Goal: Information Seeking & Learning: Learn about a topic

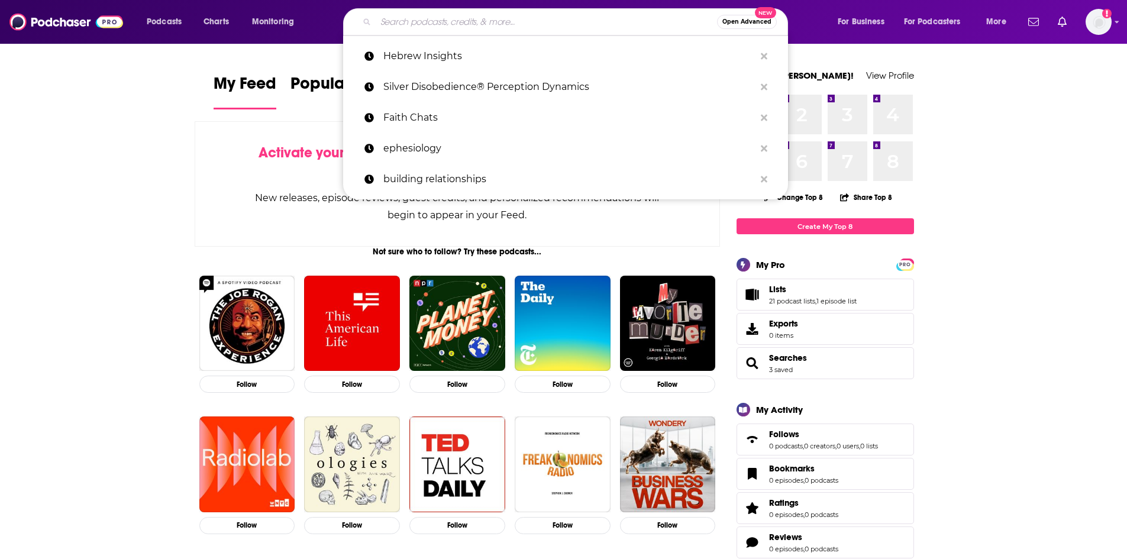
click at [518, 17] on input "Search podcasts, credits, & more..." at bounding box center [546, 21] width 341 height 19
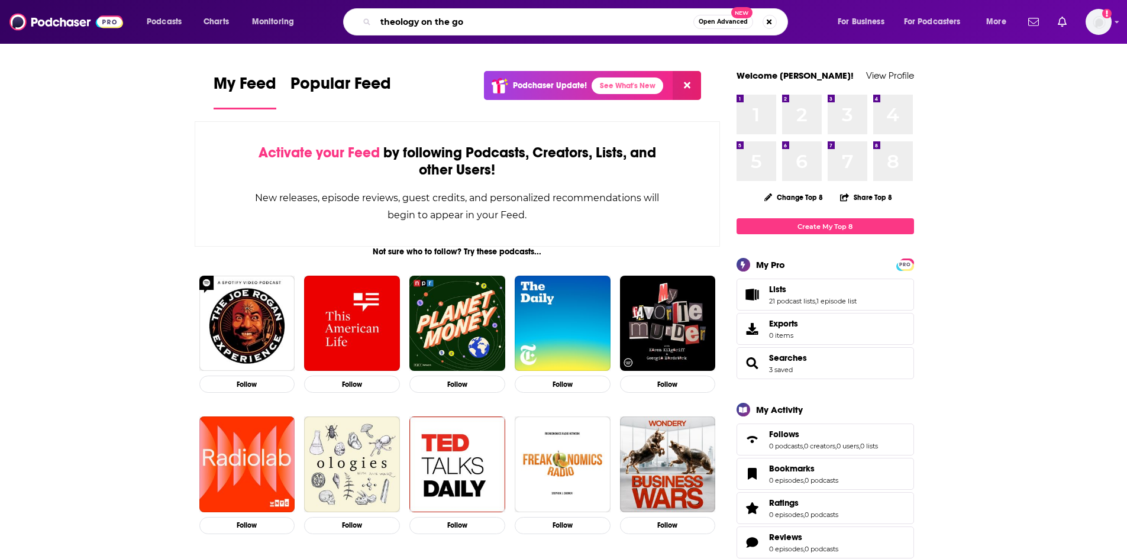
type input "theology on the go"
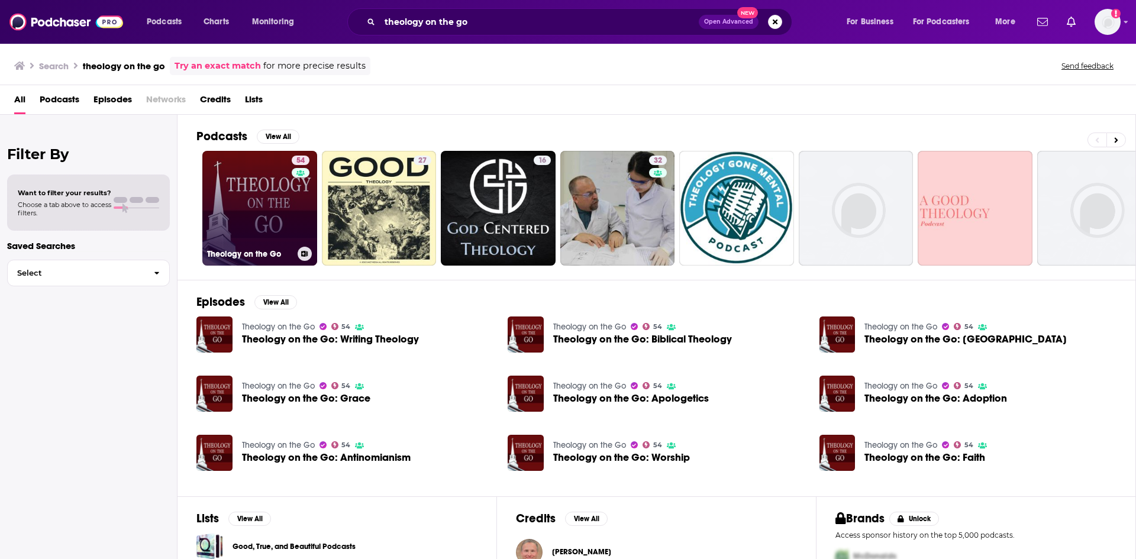
click at [288, 200] on link "54 Theology on the Go" at bounding box center [259, 208] width 115 height 115
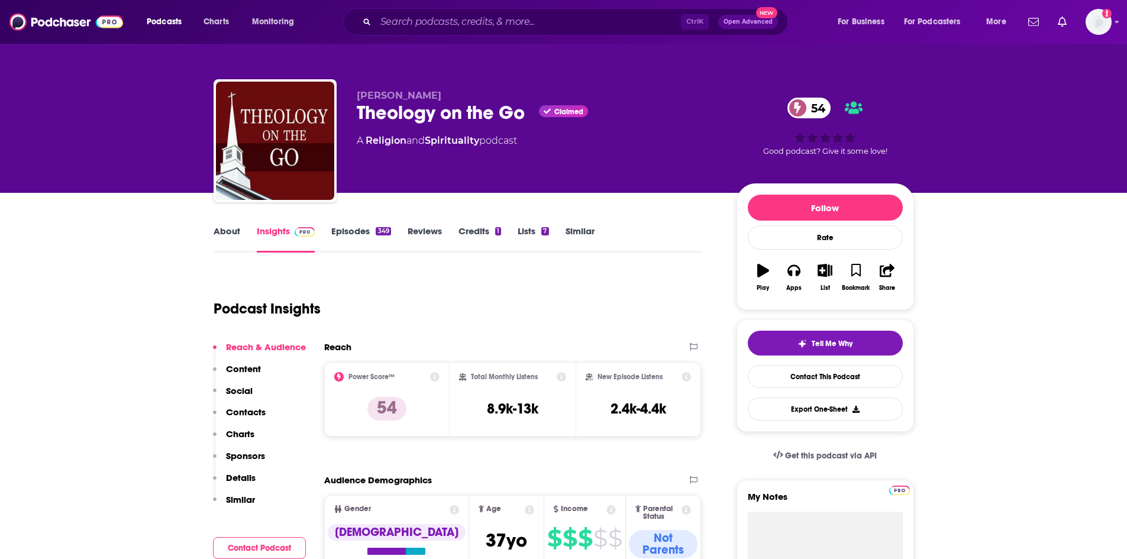
click at [339, 230] on link "Episodes 349" at bounding box center [360, 238] width 59 height 27
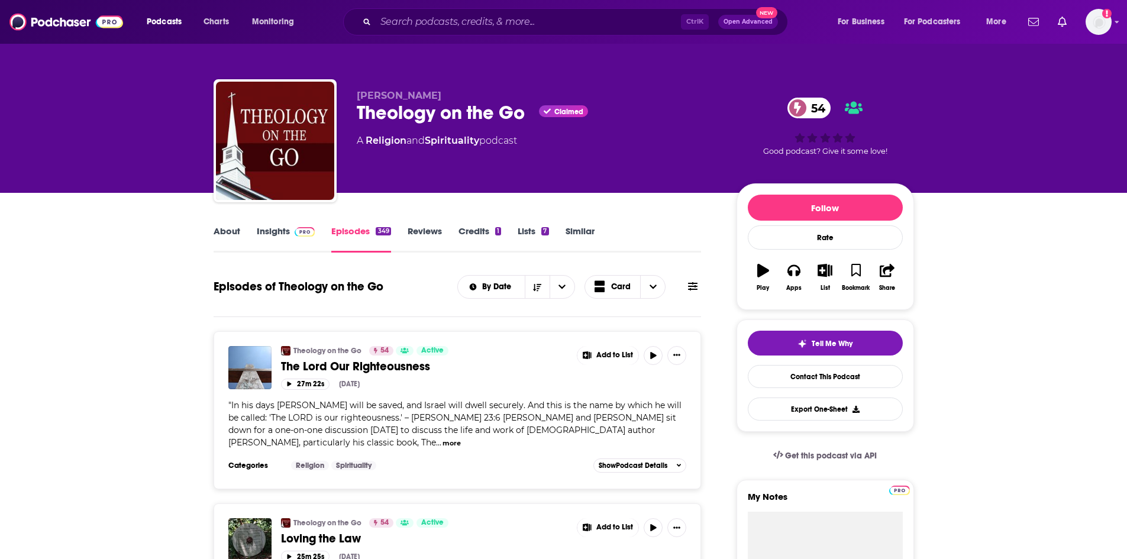
click at [233, 234] on link "About" at bounding box center [227, 238] width 27 height 27
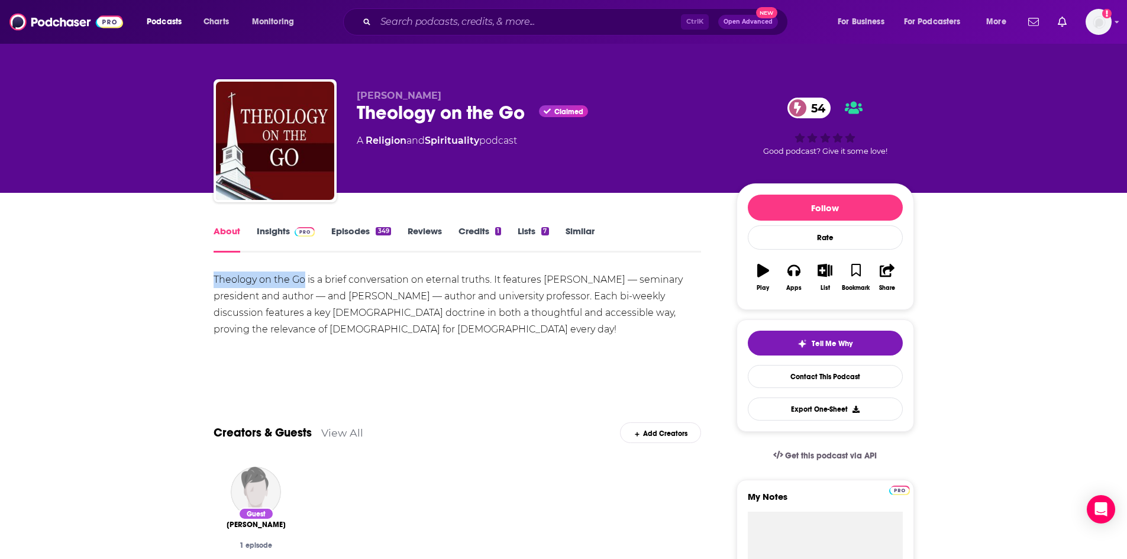
drag, startPoint x: 213, startPoint y: 275, endPoint x: 304, endPoint y: 276, distance: 90.5
click at [304, 276] on div "Theology on the Go is a brief conversation on eternal truths. It features [PERS…" at bounding box center [458, 305] width 488 height 66
copy div "Theology on the Go"
drag, startPoint x: 546, startPoint y: 279, endPoint x: 560, endPoint y: 278, distance: 14.3
click at [560, 278] on div "Theology on the Go is a brief conversation on eternal truths. It features [PERS…" at bounding box center [458, 305] width 488 height 66
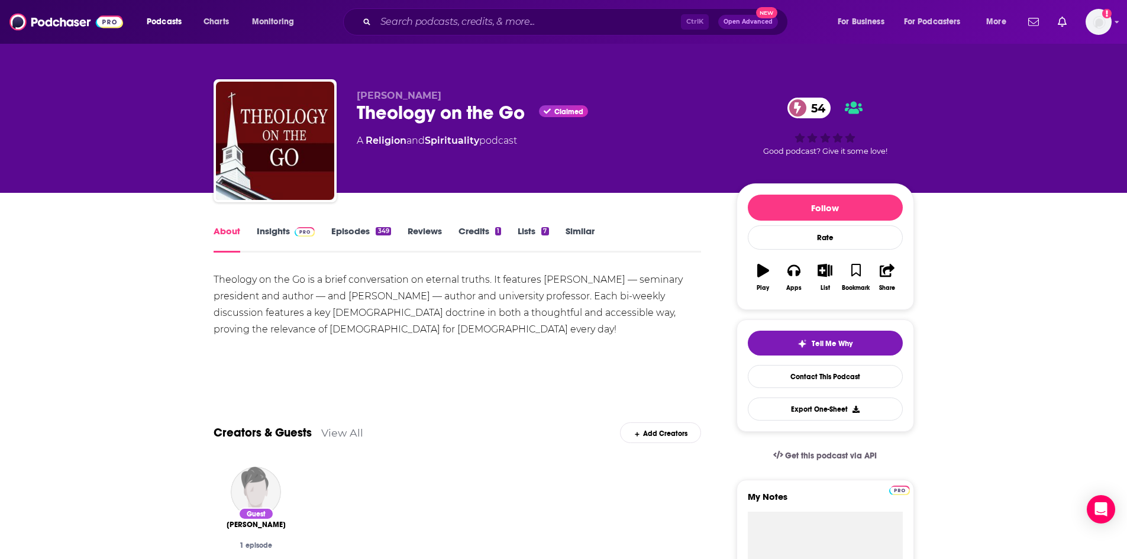
click at [544, 279] on div "Theology on the Go is a brief conversation on eternal truths. It features [PERS…" at bounding box center [458, 305] width 488 height 66
drag, startPoint x: 543, startPoint y: 280, endPoint x: 622, endPoint y: 278, distance: 78.7
click at [622, 278] on div "Theology on the Go is a brief conversation on eternal truths. It features [PERS…" at bounding box center [458, 305] width 488 height 66
copy div "[PERSON_NAME]"
click at [269, 231] on link "Insights" at bounding box center [286, 238] width 59 height 27
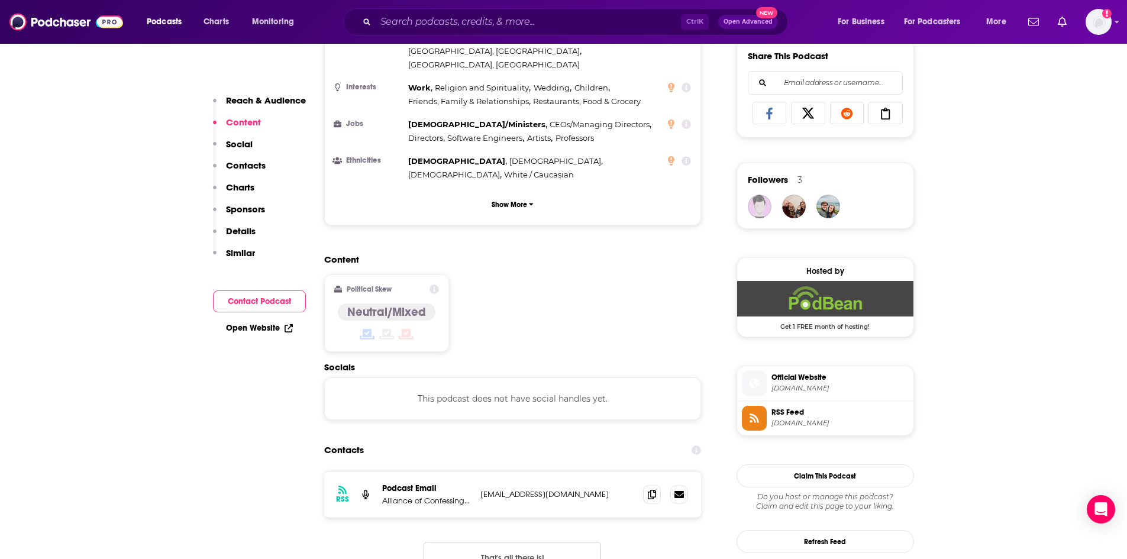
scroll to position [769, 0]
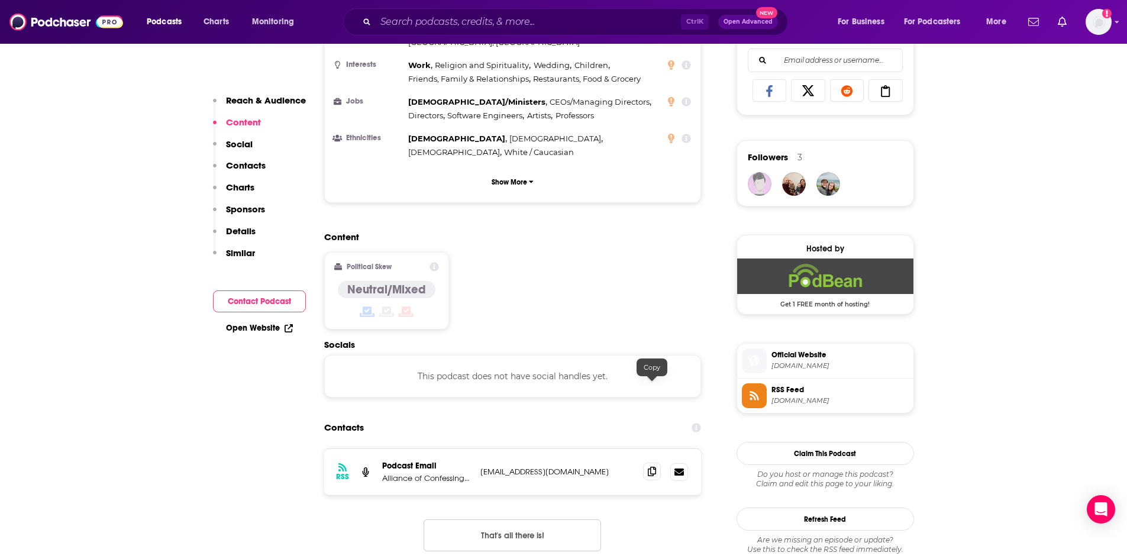
click at [650, 467] on icon at bounding box center [652, 471] width 8 height 9
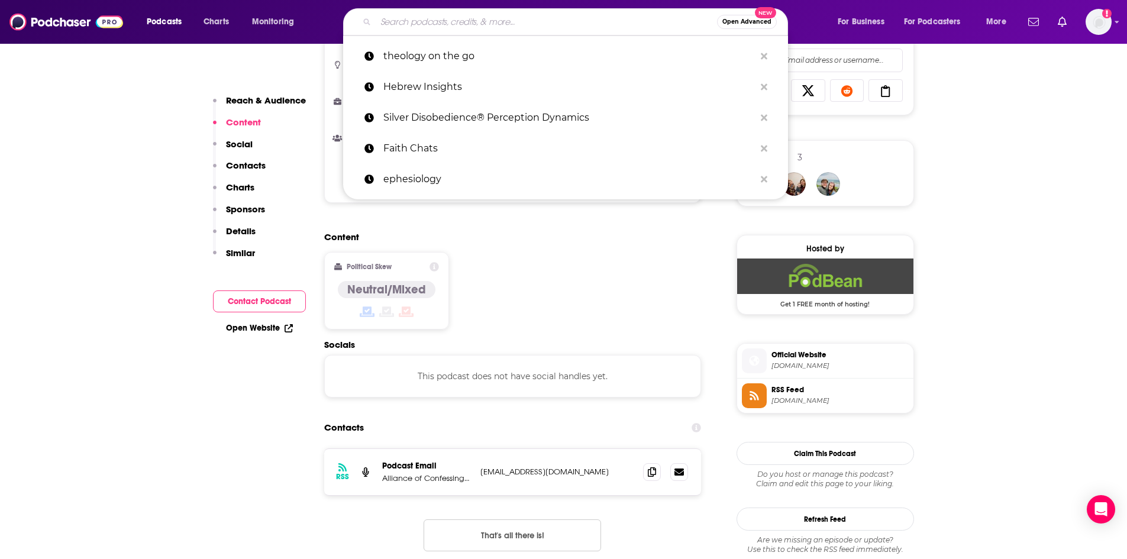
click at [524, 28] on input "Search podcasts, credits, & more..." at bounding box center [546, 21] width 341 height 19
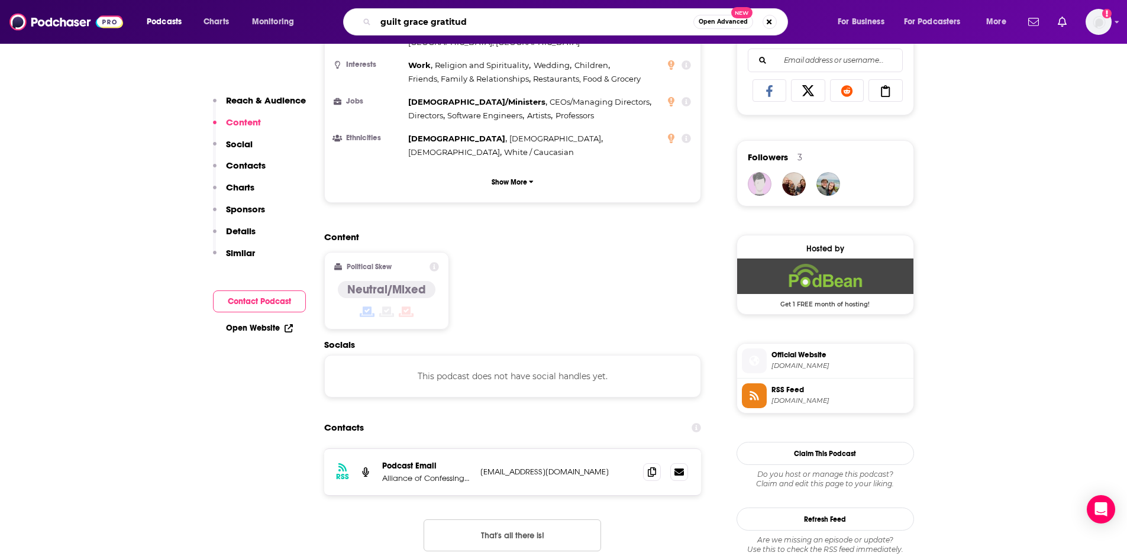
type input "guilt grace gratitude"
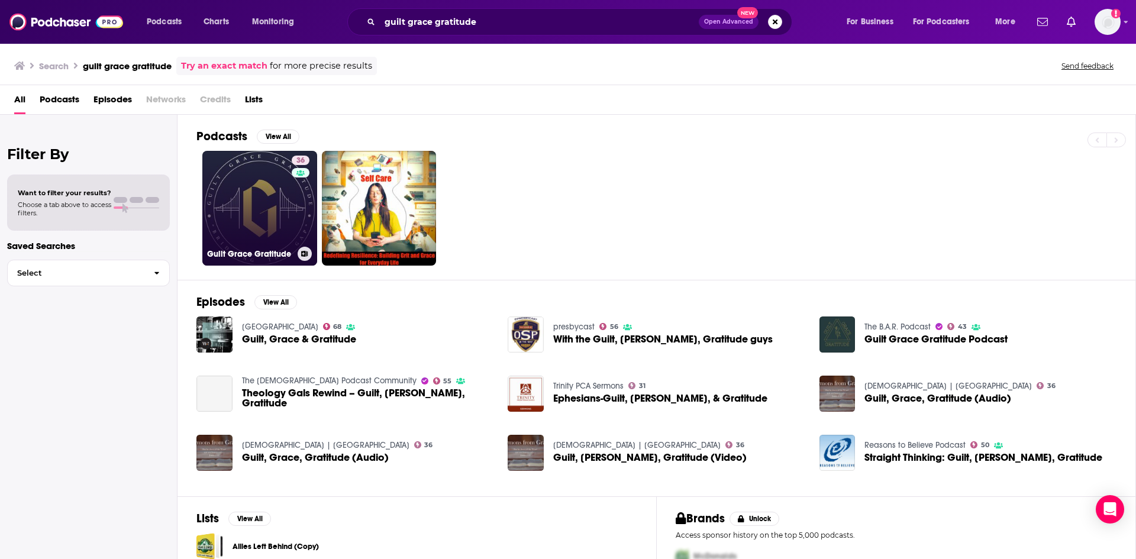
click at [279, 188] on link "36 Guilt Grace Gratitude" at bounding box center [259, 208] width 115 height 115
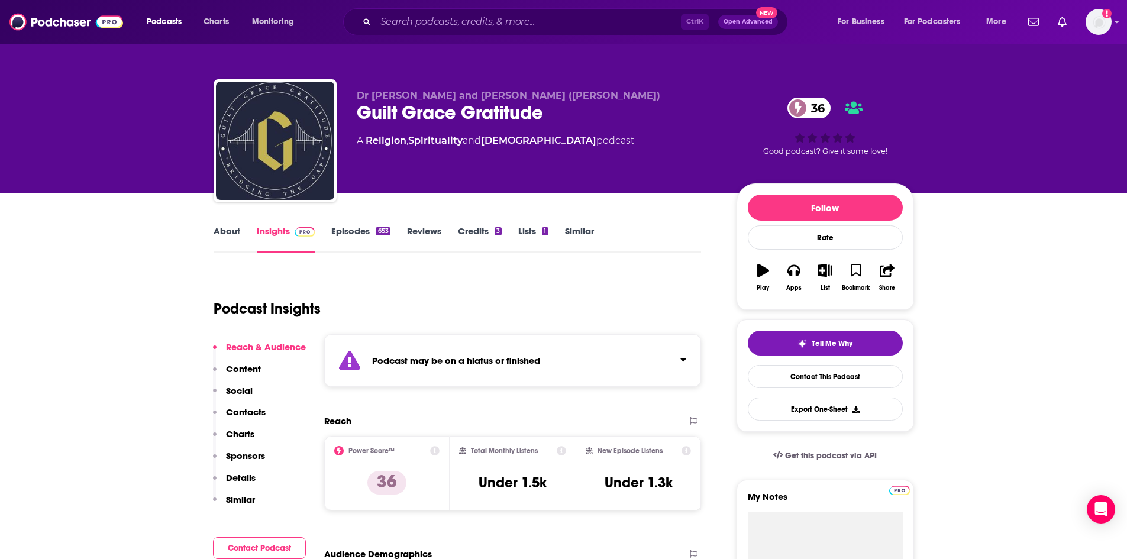
click at [362, 237] on link "Episodes 653" at bounding box center [360, 238] width 59 height 27
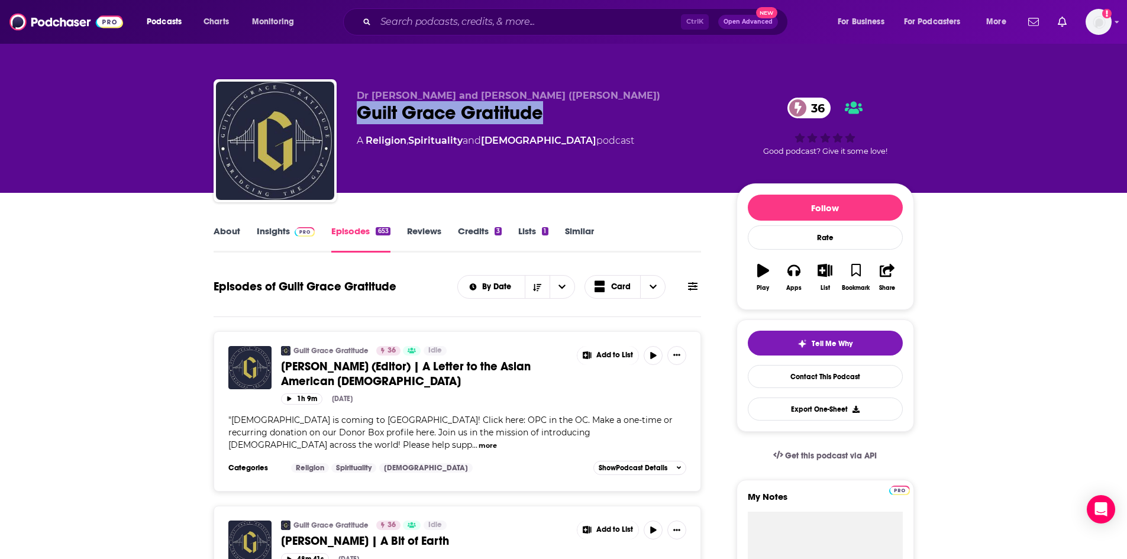
drag, startPoint x: 360, startPoint y: 116, endPoint x: 557, endPoint y: 124, distance: 197.8
click at [557, 124] on div "Dr [PERSON_NAME] and [PERSON_NAME] ([PERSON_NAME]) Guilt Grace Gratitude 36 A R…" at bounding box center [537, 137] width 361 height 95
copy h2 "Guilt Grace Gratitude"
